Goal: Obtain resource: Download file/media

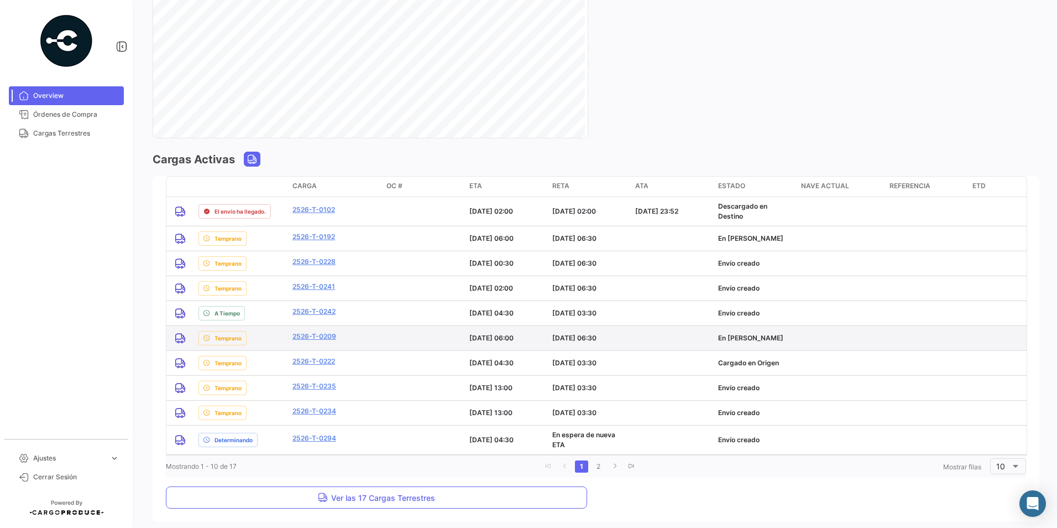
scroll to position [770, 0]
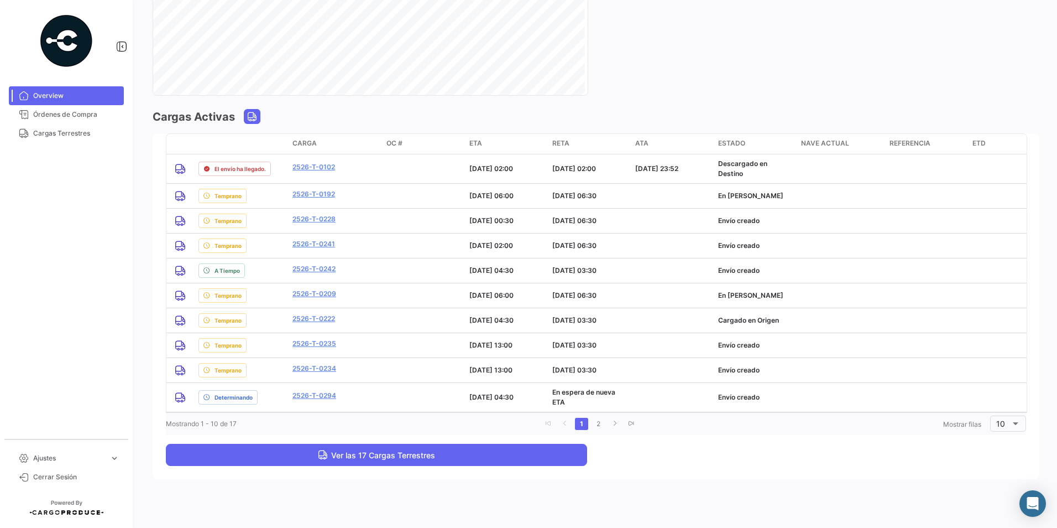
click at [299, 457] on button "Ver las 17 Cargas Terrestres" at bounding box center [376, 455] width 421 height 22
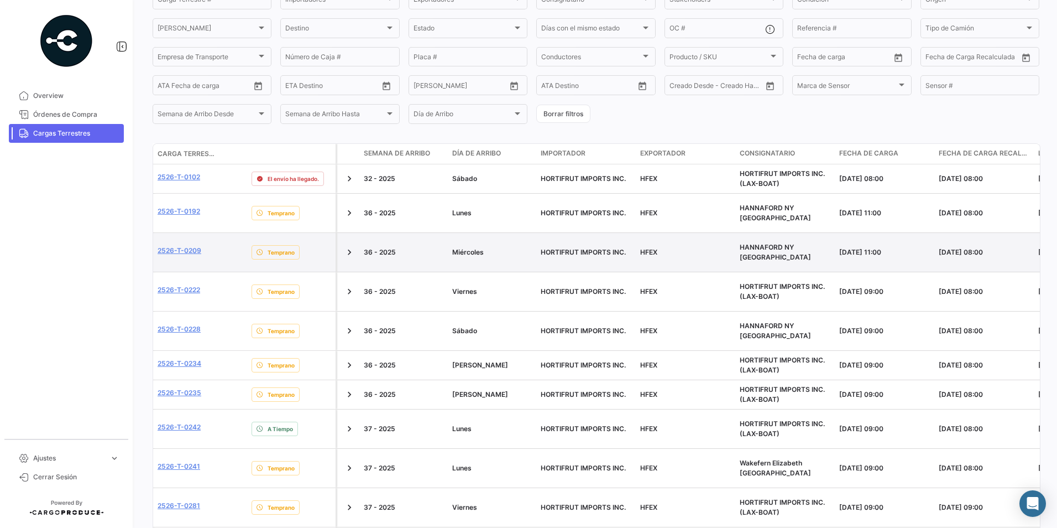
scroll to position [166, 0]
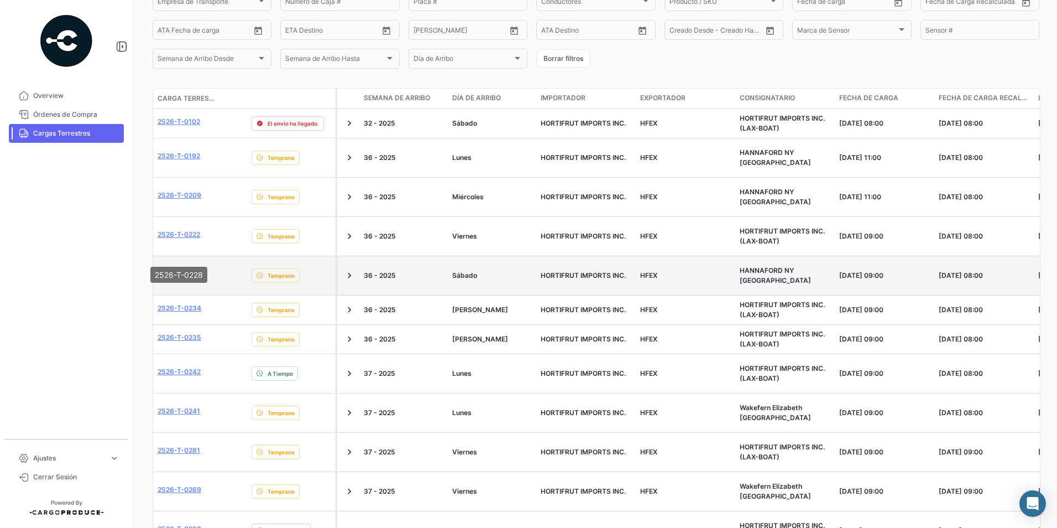
click at [197, 269] on link "2526-T-0228" at bounding box center [179, 274] width 43 height 10
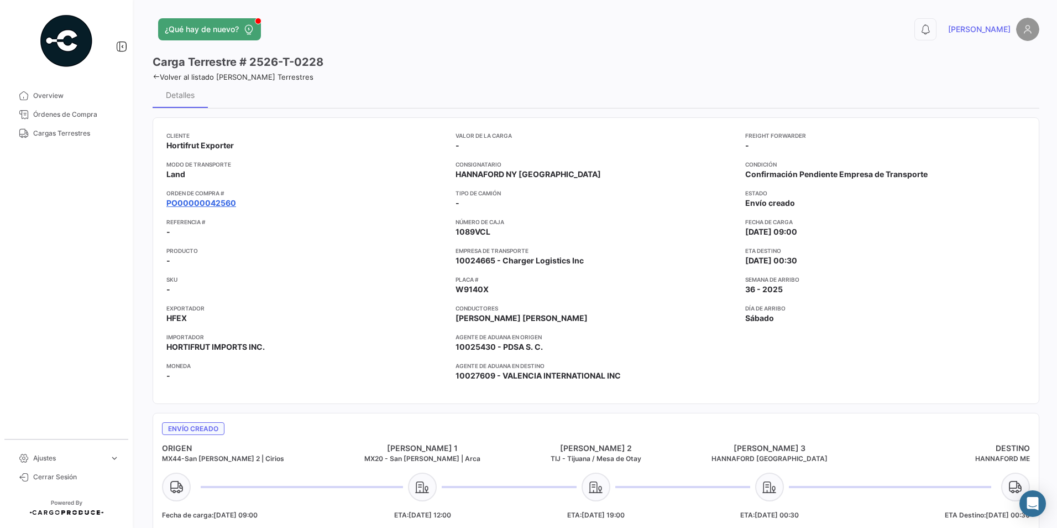
click at [224, 202] on link "PO00000042560" at bounding box center [201, 202] width 70 height 11
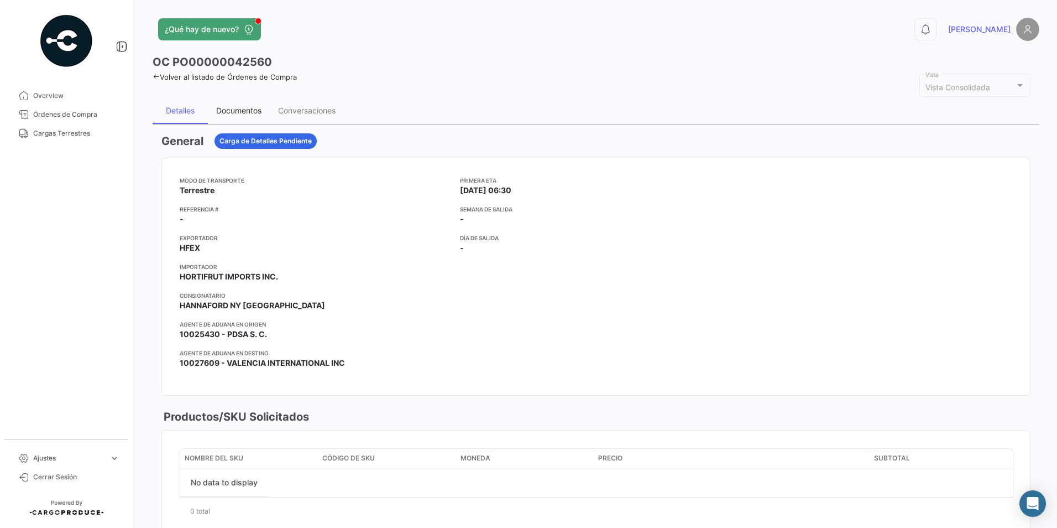
click at [230, 103] on div "Documentos" at bounding box center [239, 110] width 62 height 27
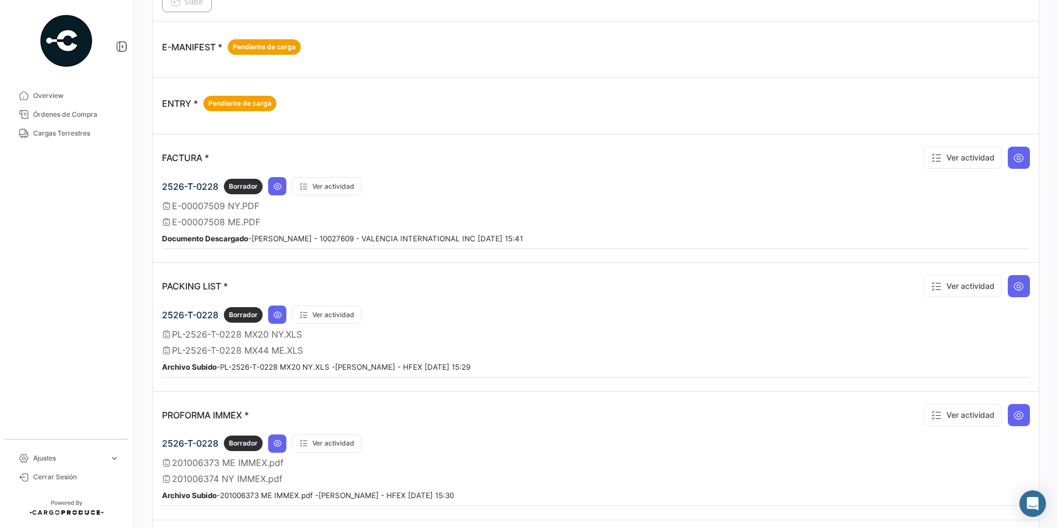
scroll to position [835, 0]
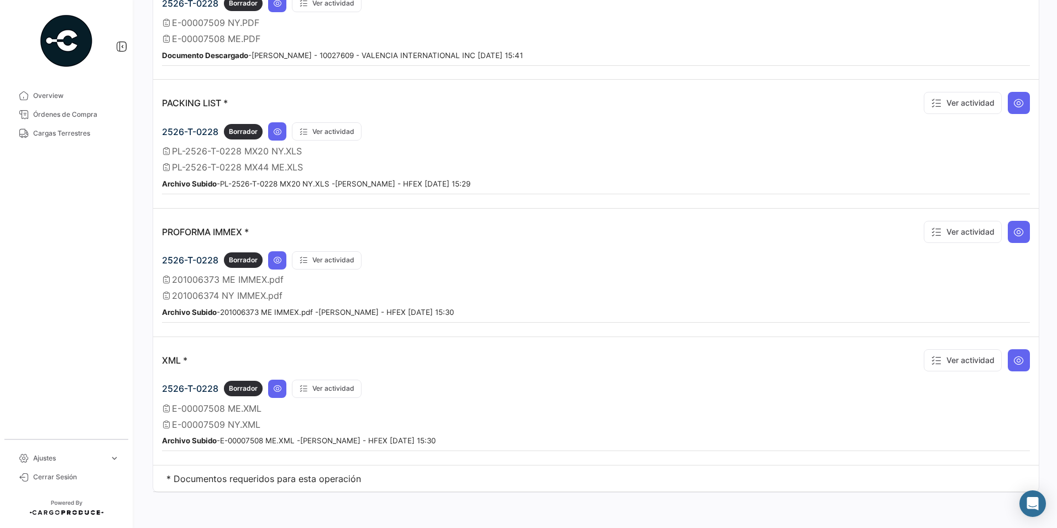
click at [275, 398] on div "2526-T-0228 Borrador Ver actividad E-00007508 ME.XML E-00007509 NY.XML Archivo …" at bounding box center [596, 415] width 868 height 72
click at [275, 393] on icon at bounding box center [277, 388] width 9 height 9
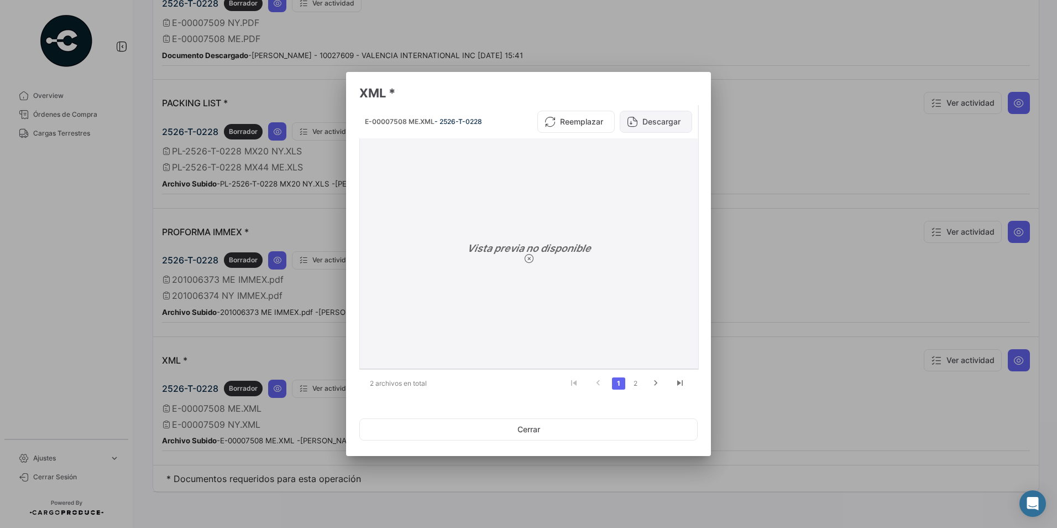
click at [509, 119] on button "Descargar" at bounding box center [656, 122] width 72 height 22
click at [509, 124] on button "Descargar" at bounding box center [656, 122] width 72 height 22
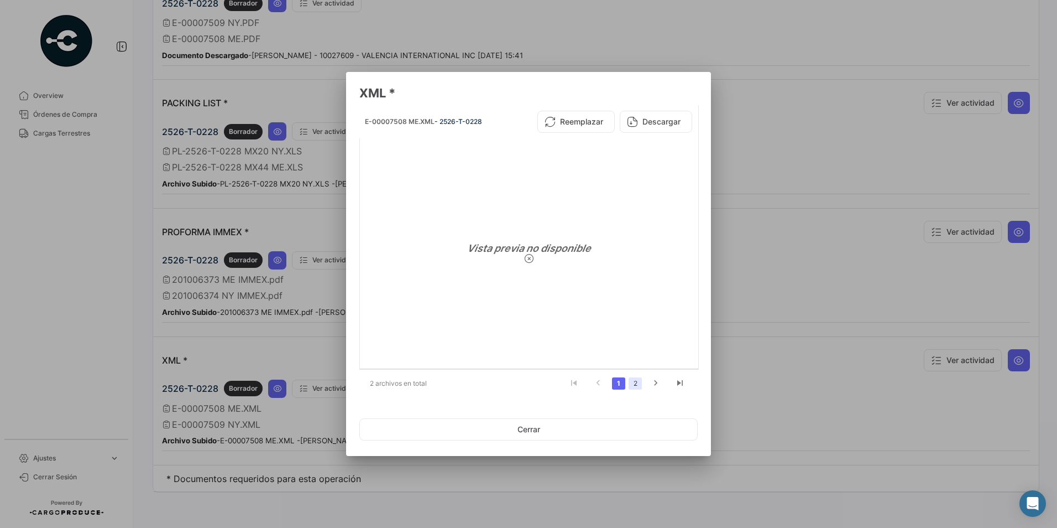
click at [509, 385] on link "2" at bounding box center [635, 383] width 13 height 12
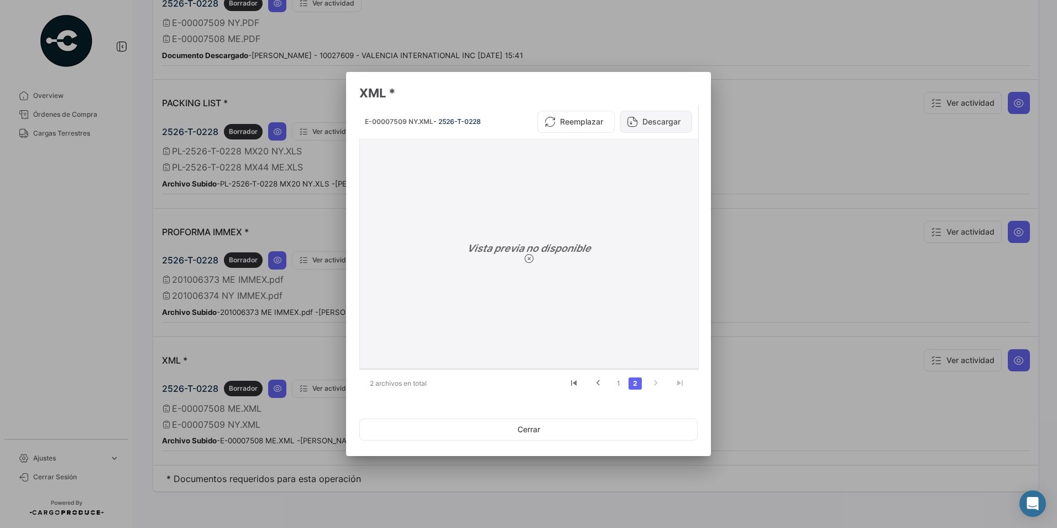
click at [509, 120] on button "Descargar" at bounding box center [656, 122] width 72 height 22
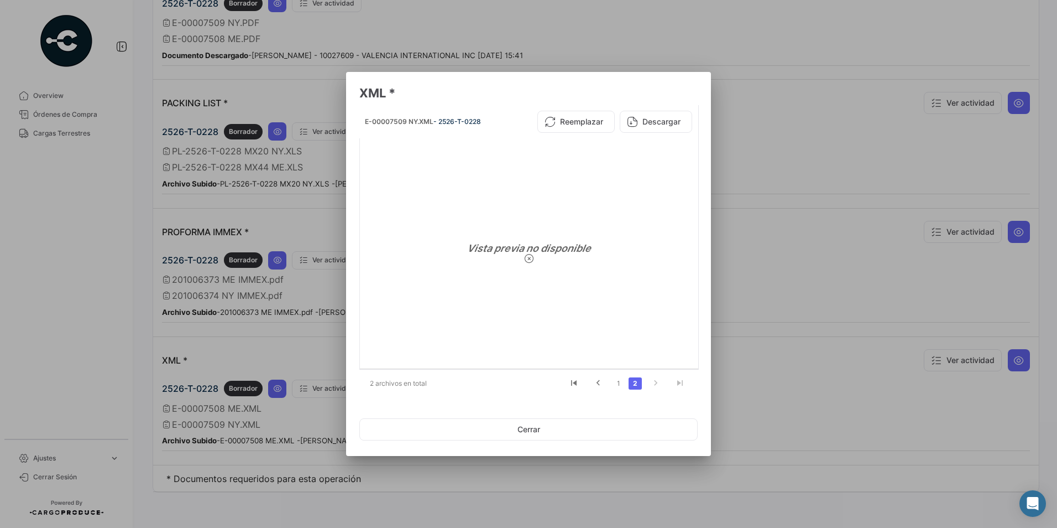
drag, startPoint x: 809, startPoint y: 222, endPoint x: 785, endPoint y: 244, distance: 31.7
click at [509, 222] on div at bounding box center [528, 264] width 1057 height 528
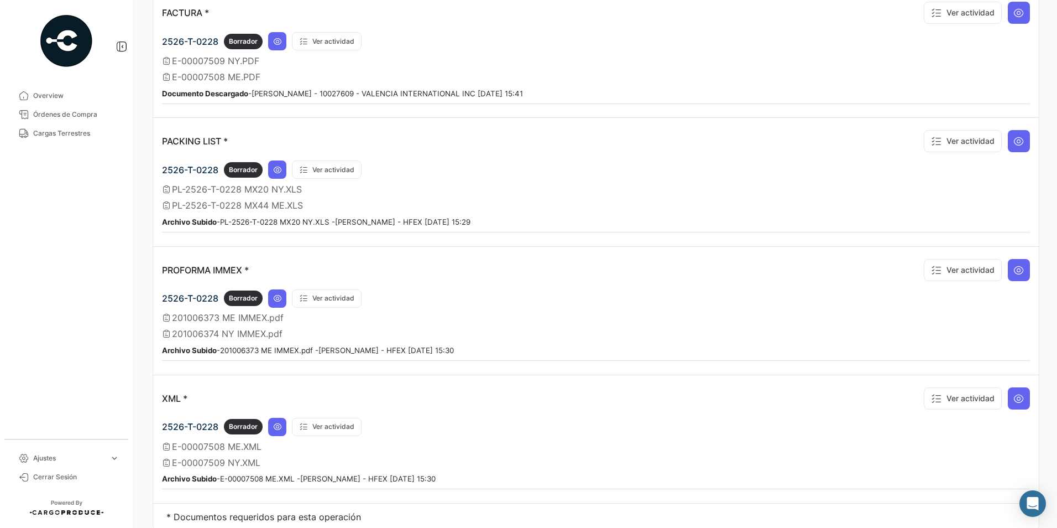
scroll to position [725, 0]
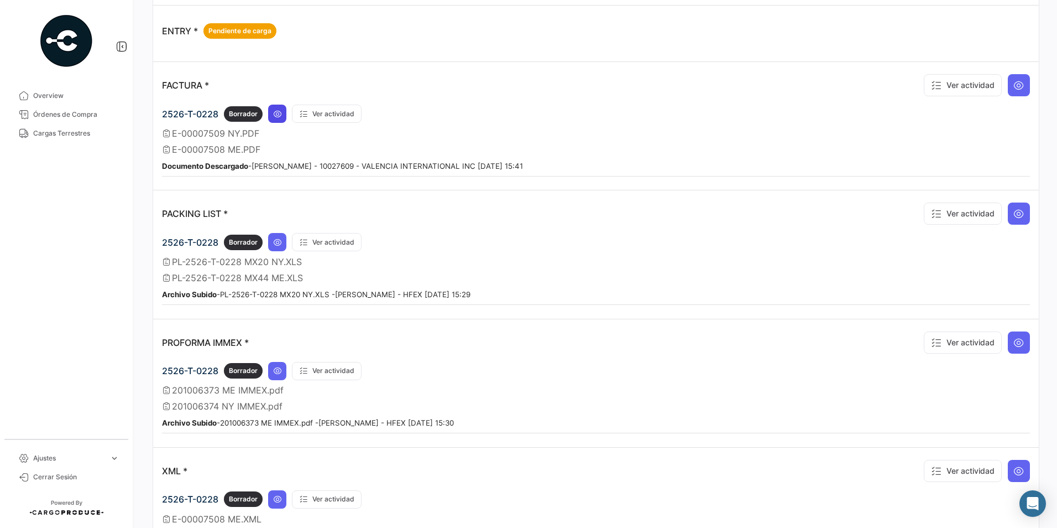
click at [275, 120] on button at bounding box center [277, 114] width 18 height 18
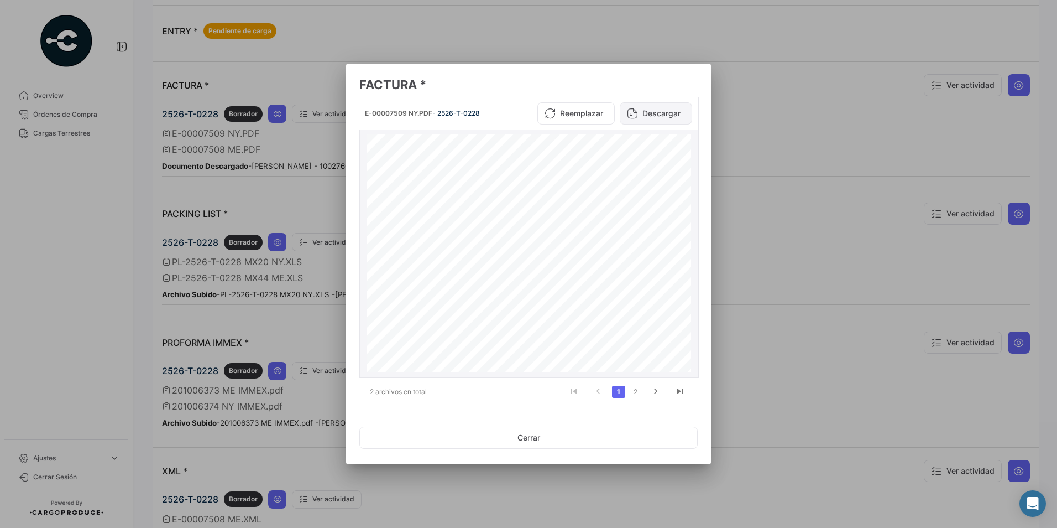
click at [509, 116] on button "Descargar" at bounding box center [656, 113] width 72 height 22
click at [509, 394] on icon "go to next page" at bounding box center [656, 392] width 14 height 13
click at [509, 108] on button "Descargar" at bounding box center [656, 113] width 72 height 22
click at [509, 177] on div at bounding box center [528, 264] width 1057 height 528
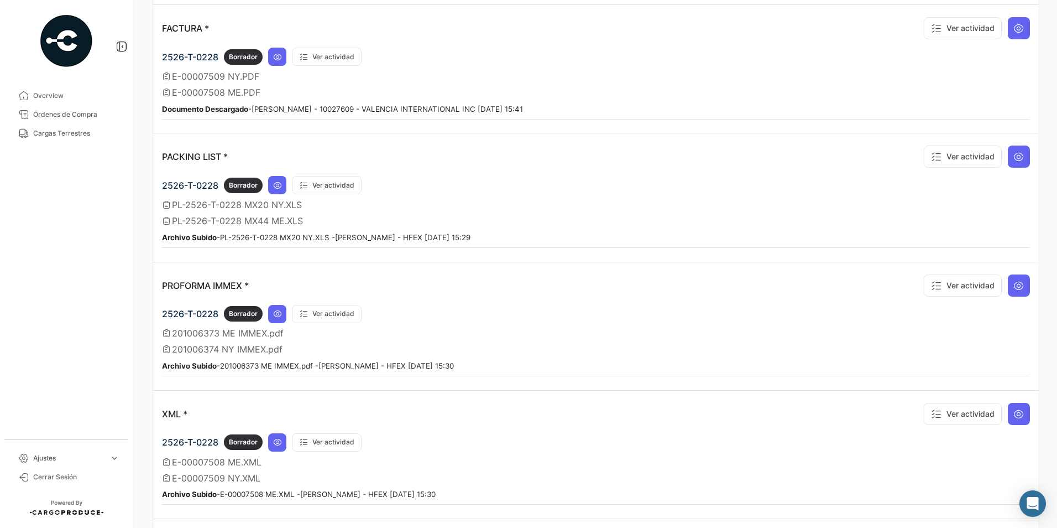
scroll to position [835, 0]
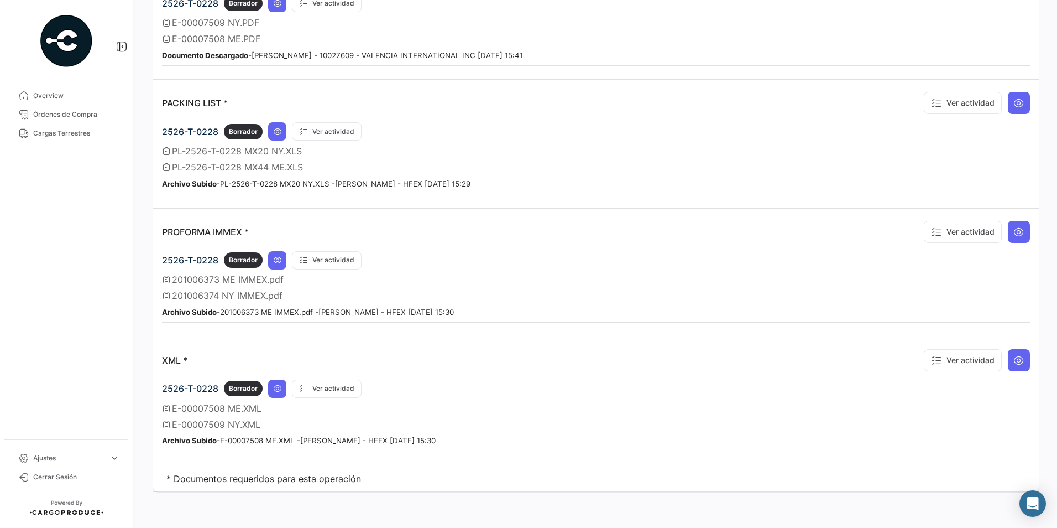
click at [267, 270] on div "2526-T-0228 Borrador Ver actividad 201006373 ME IMMEX.pdf 201006374 NY IMMEX.pd…" at bounding box center [596, 287] width 868 height 72
click at [277, 263] on icon at bounding box center [277, 260] width 9 height 9
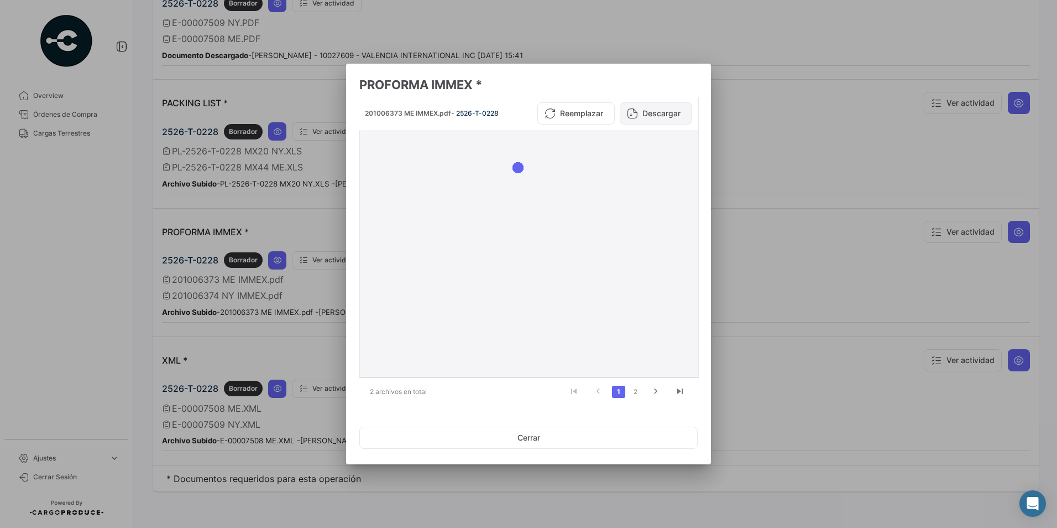
click at [509, 111] on button "Descargar" at bounding box center [656, 113] width 72 height 22
click at [509, 394] on icon "go to next page" at bounding box center [656, 392] width 14 height 13
click at [509, 114] on button "Descargar" at bounding box center [656, 113] width 72 height 22
click at [268, 278] on div at bounding box center [528, 264] width 1057 height 528
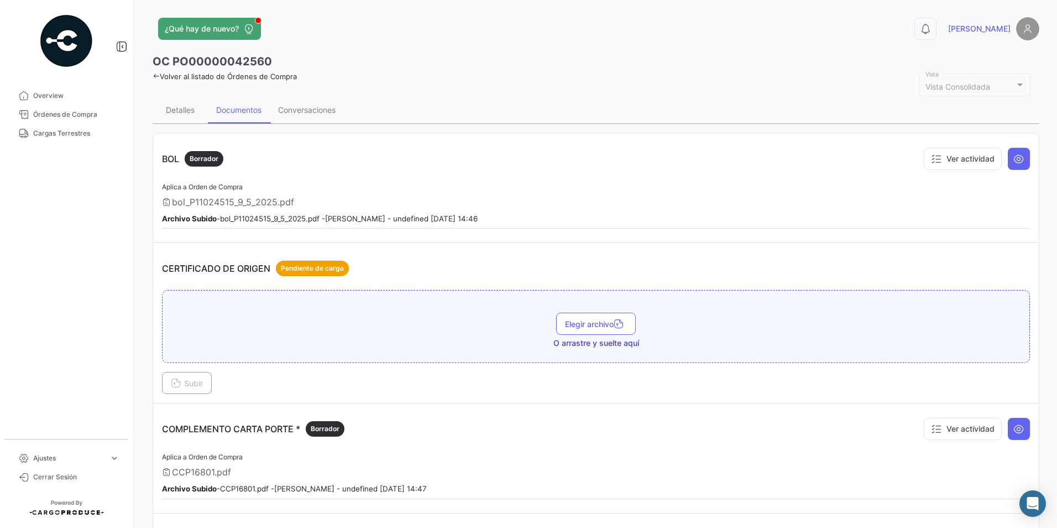
scroll to position [0, 0]
click at [324, 113] on div "Conversaciones" at bounding box center [307, 110] width 58 height 9
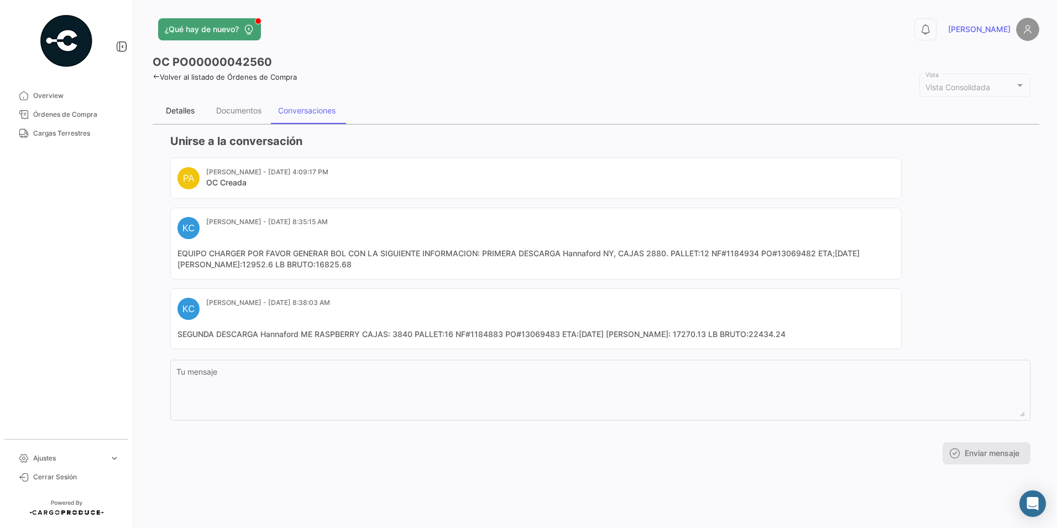
click at [194, 117] on div "Detalles" at bounding box center [180, 110] width 55 height 27
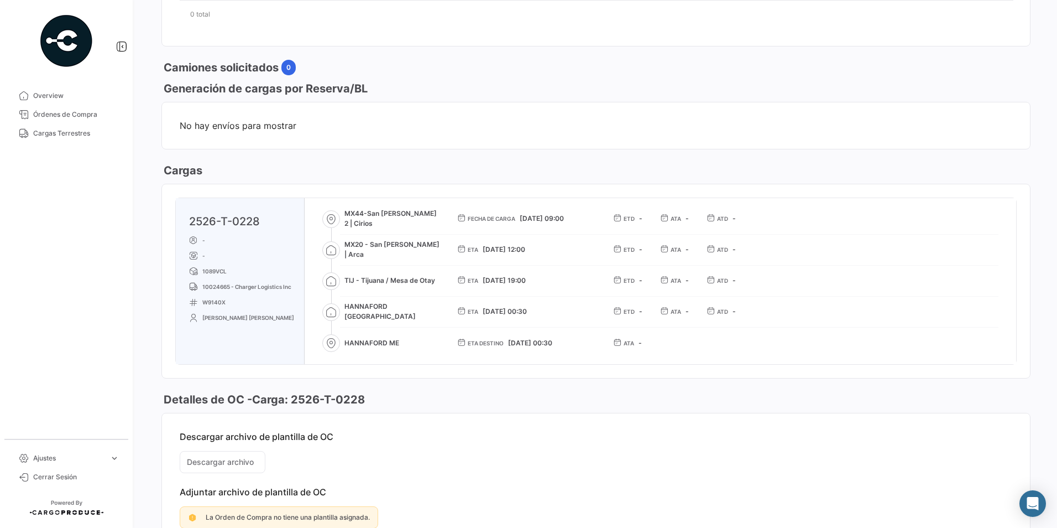
scroll to position [498, 0]
click at [220, 300] on span "W9140X" at bounding box center [213, 300] width 23 height 9
copy span "W9140X"
click at [249, 299] on p "W9140X" at bounding box center [244, 300] width 111 height 9
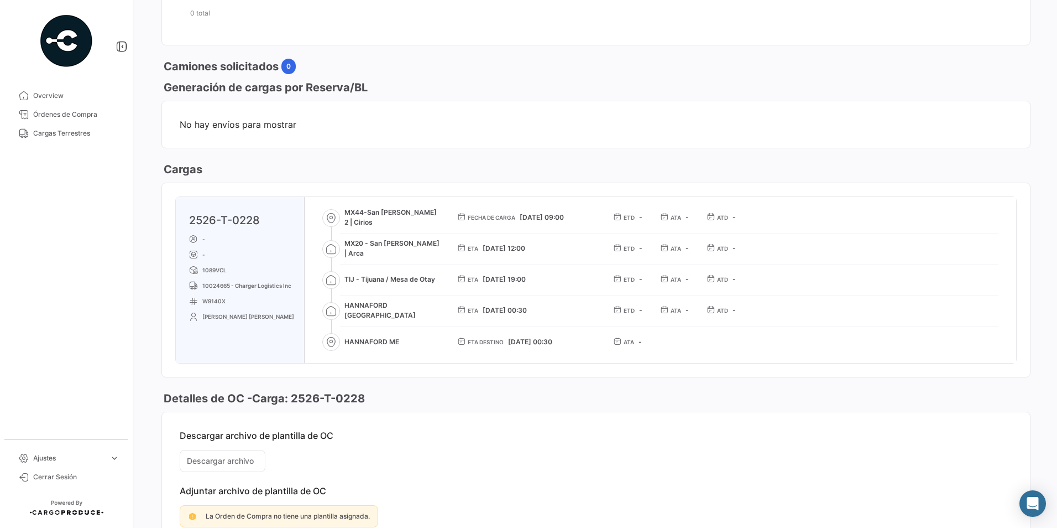
click at [509, 133] on mat-card-content "No hay envíos para mostrar" at bounding box center [596, 124] width 868 height 46
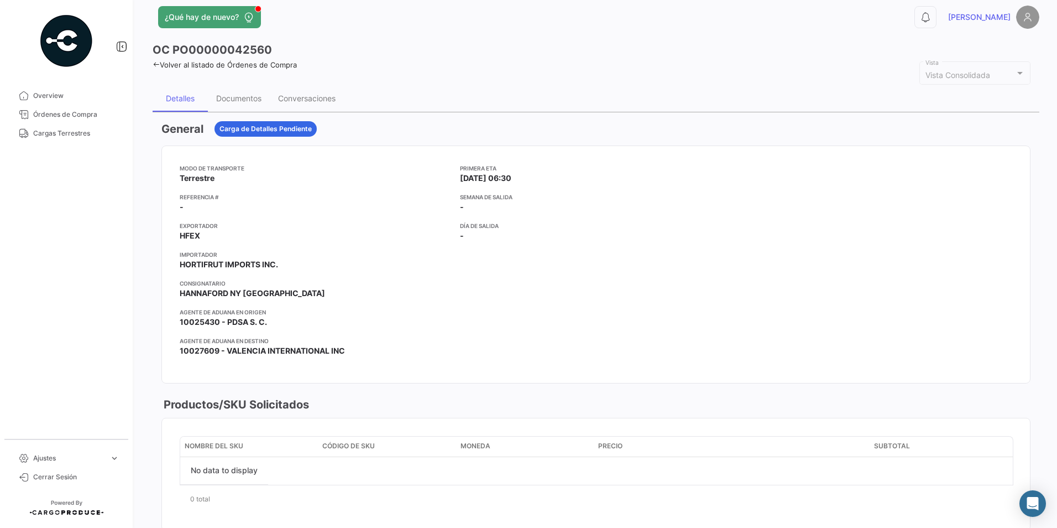
scroll to position [0, 0]
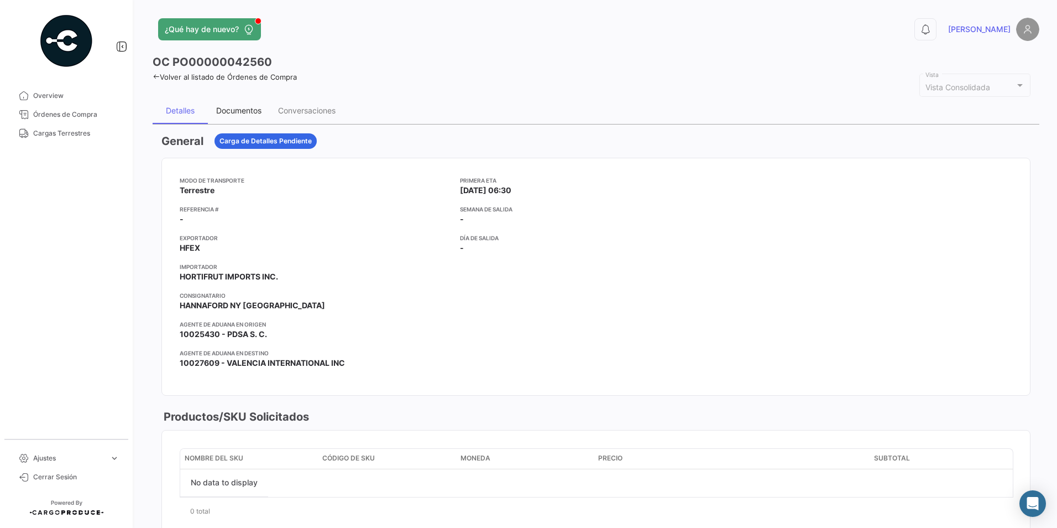
click at [253, 102] on div "Documentos" at bounding box center [239, 110] width 62 height 27
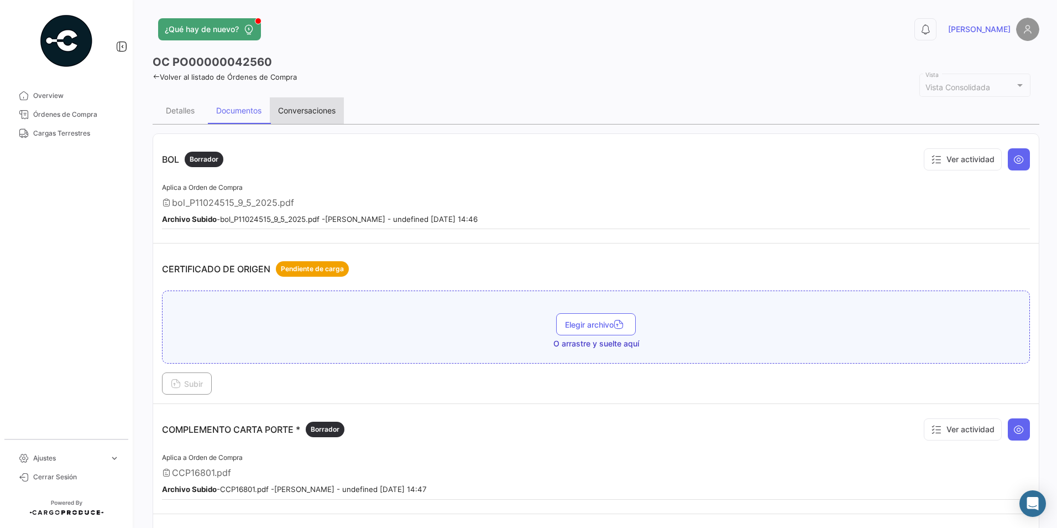
click at [314, 114] on div "Conversaciones" at bounding box center [307, 110] width 58 height 9
